Goal: Navigation & Orientation: Go to known website

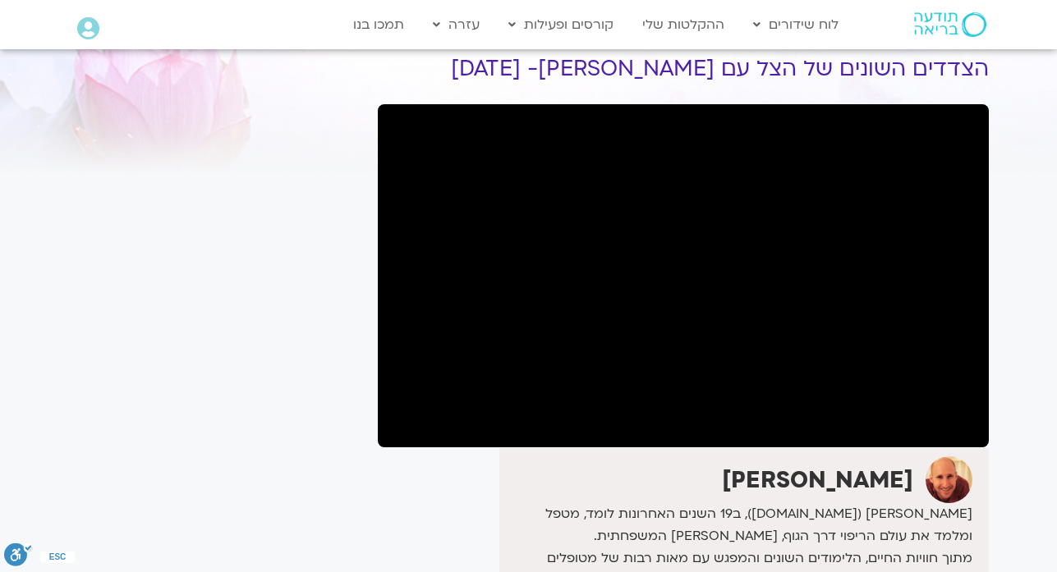
scroll to position [66, 0]
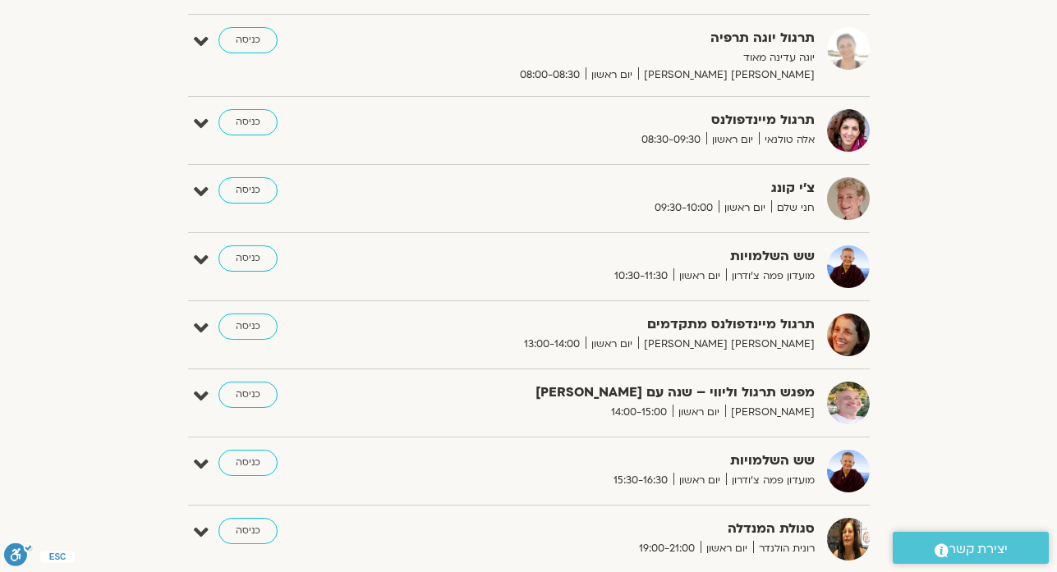
scroll to position [582, 0]
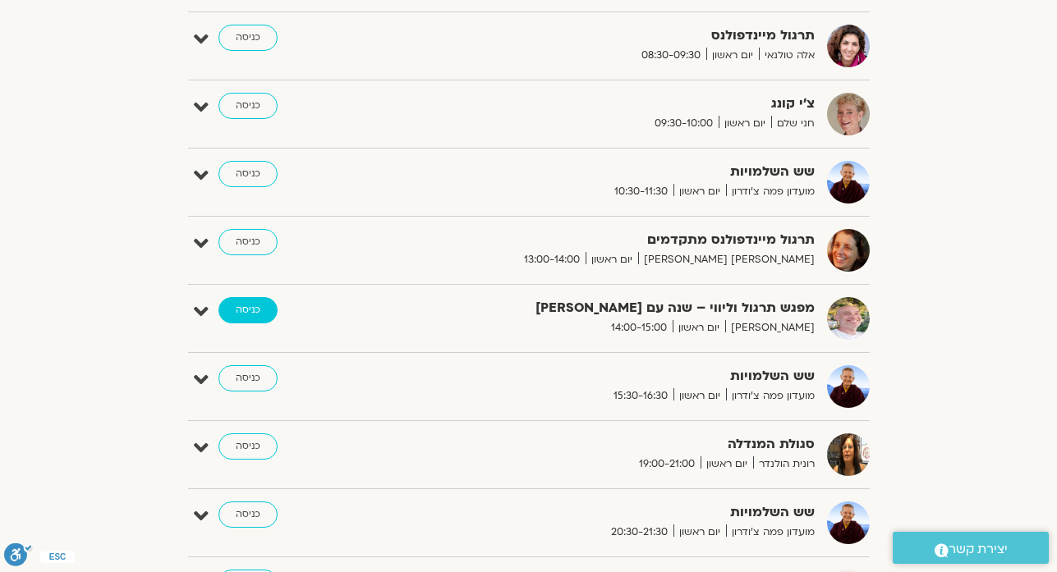
click at [256, 316] on link "כניסה" at bounding box center [247, 310] width 59 height 26
